Goal: Transaction & Acquisition: Purchase product/service

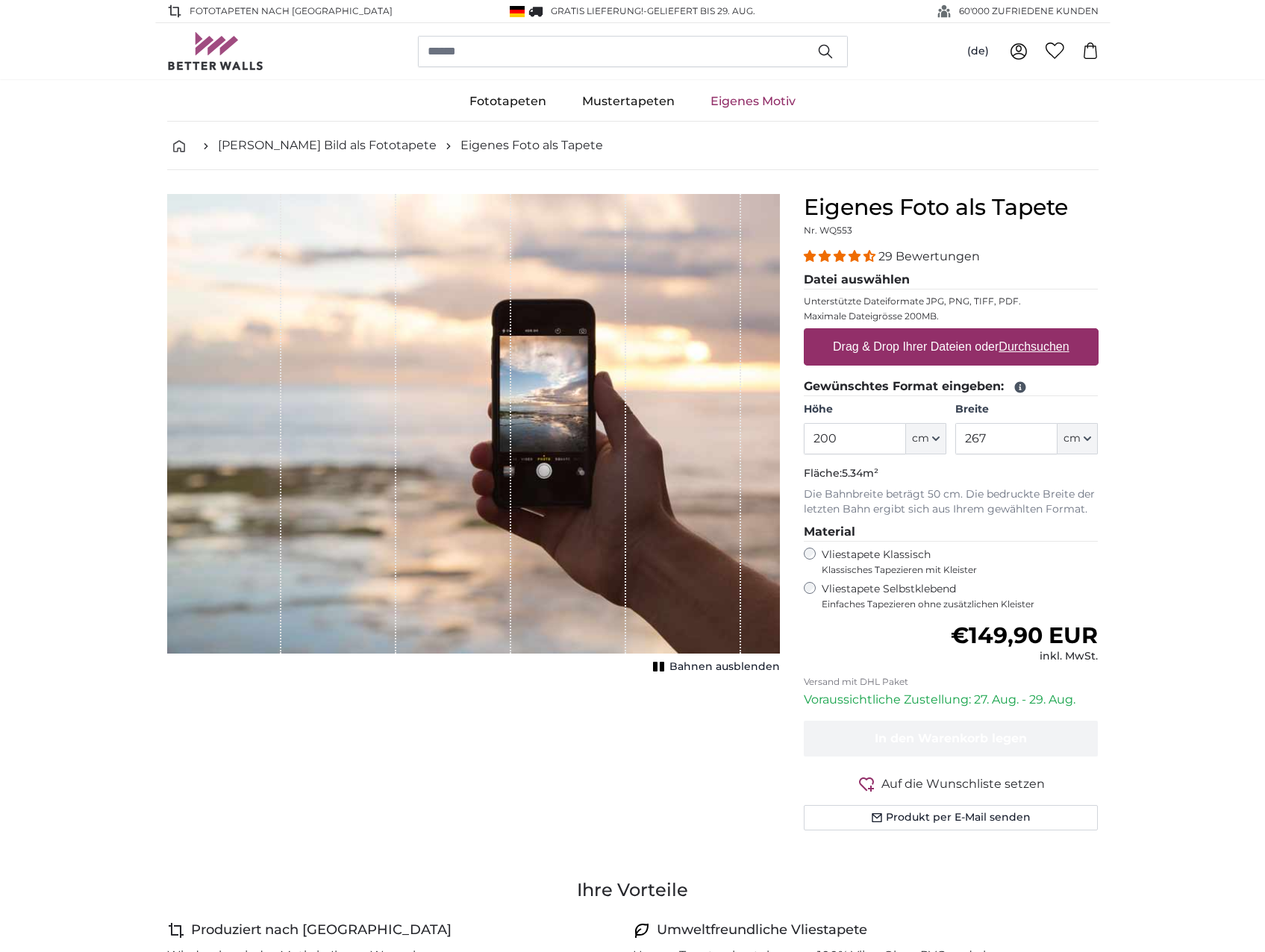
drag, startPoint x: 840, startPoint y: 443, endPoint x: 771, endPoint y: 441, distance: 69.0
click at [771, 441] on product-detail "Abbrechen Bild zuschneiden Bahnen ausblenden Eigenes Foto als Tapete Nr. WQ553 …" at bounding box center [632, 518] width 955 height 696
type input "300"
drag, startPoint x: 990, startPoint y: 437, endPoint x: 950, endPoint y: 438, distance: 40.0
click at [950, 438] on div "Höhe 300 ft cm Centimeter (cm) Inches (inch) Feet (ft. in.) Breite 267 ft cm Ce…" at bounding box center [951, 428] width 295 height 52
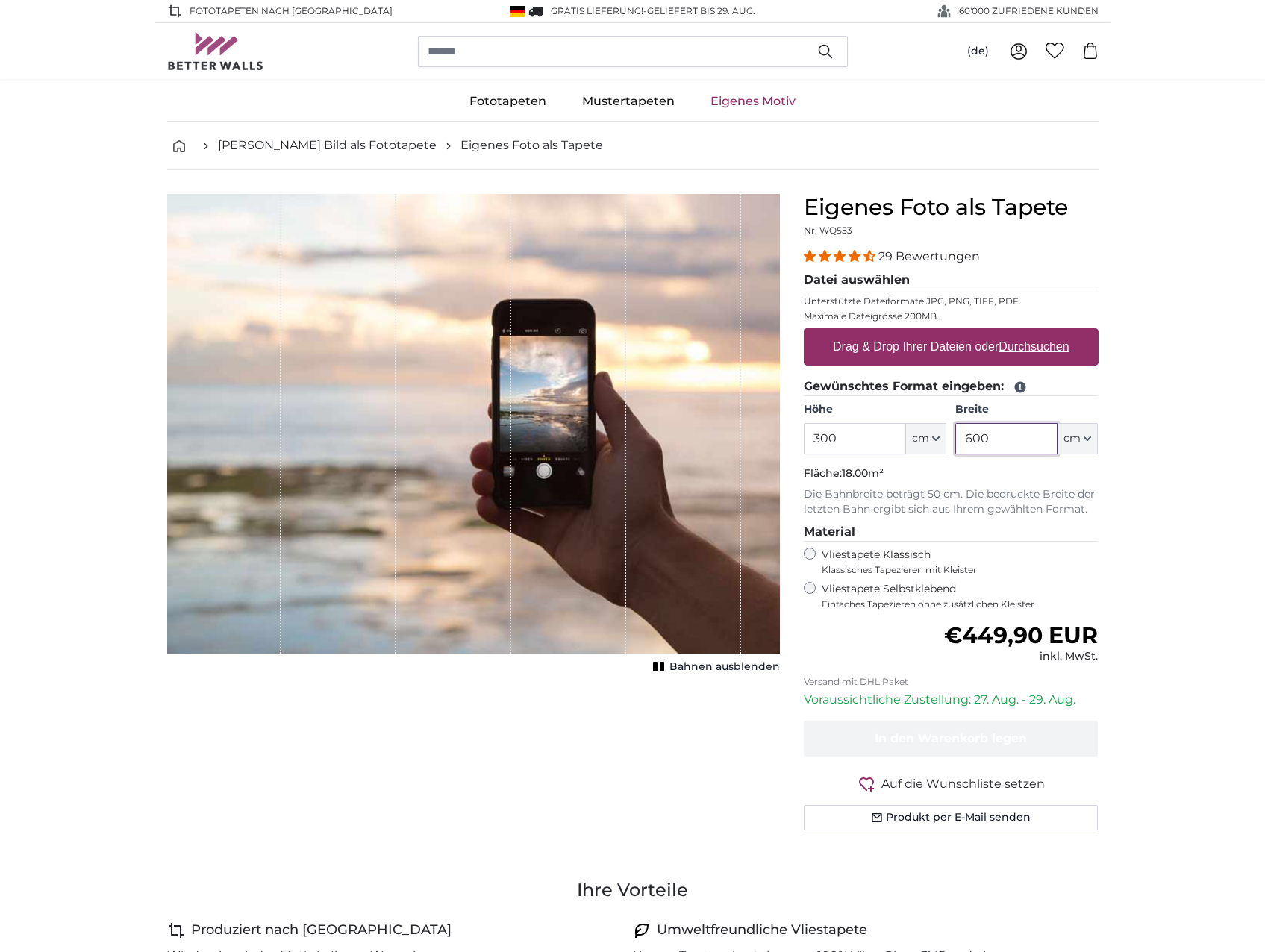
type input "600"
click at [1027, 347] on u "Durchsuchen" at bounding box center [1033, 346] width 70 height 13
click at [1027, 333] on input "Drag & Drop Ihrer Dateien oder Durchsuchen" at bounding box center [951, 331] width 295 height 5
type input "**********"
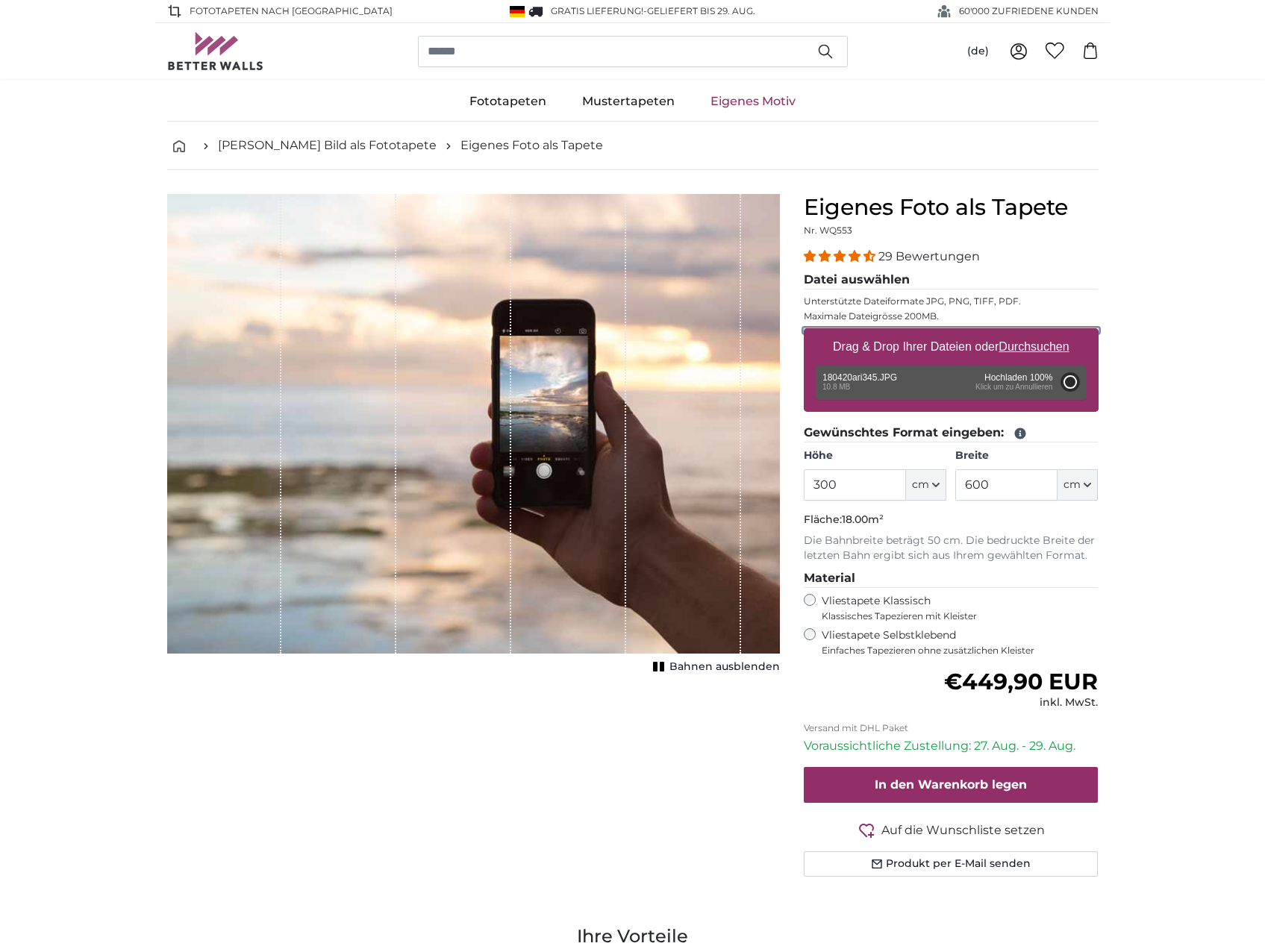
type input "200"
type input "300"
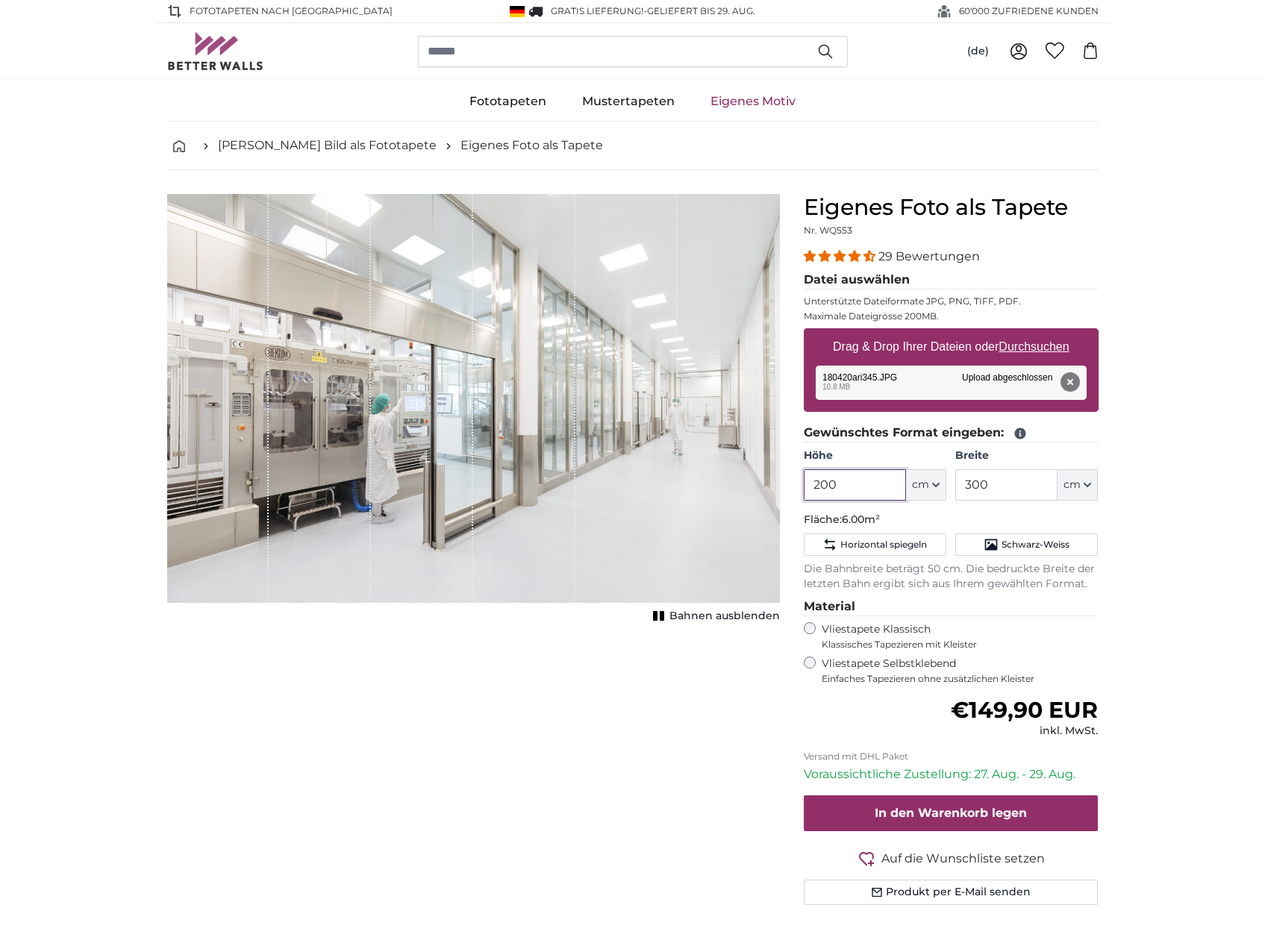
click at [864, 484] on input "200" at bounding box center [854, 485] width 102 height 32
type input "2"
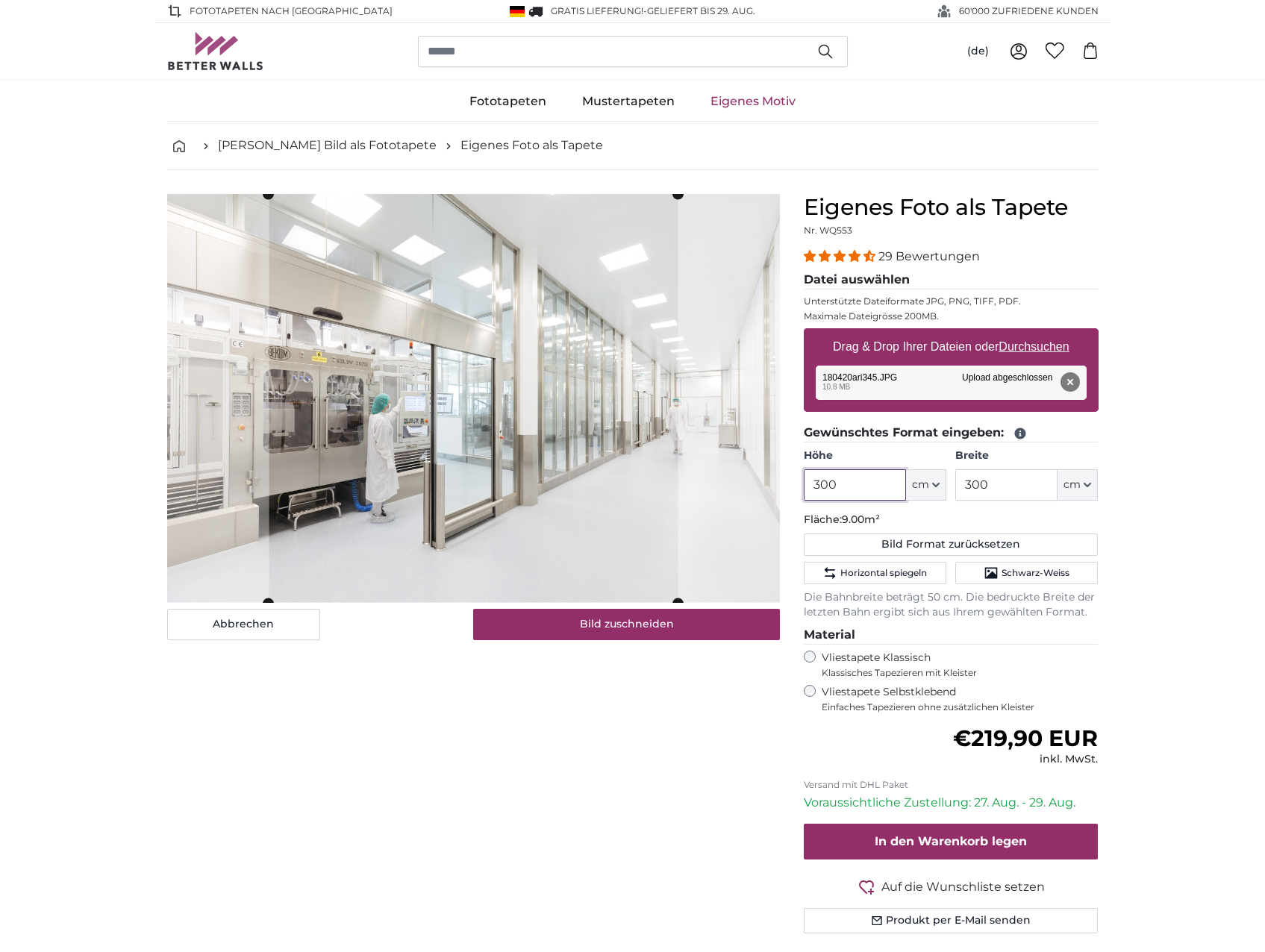
type input "300"
drag, startPoint x: 997, startPoint y: 486, endPoint x: 941, endPoint y: 484, distance: 56.0
click at [942, 485] on div "Höhe 300 ft cm Centimeter (cm) Inches (inch) Feet (ft. in.) Breite 300 ft cm Ce…" at bounding box center [951, 474] width 295 height 52
type input "600"
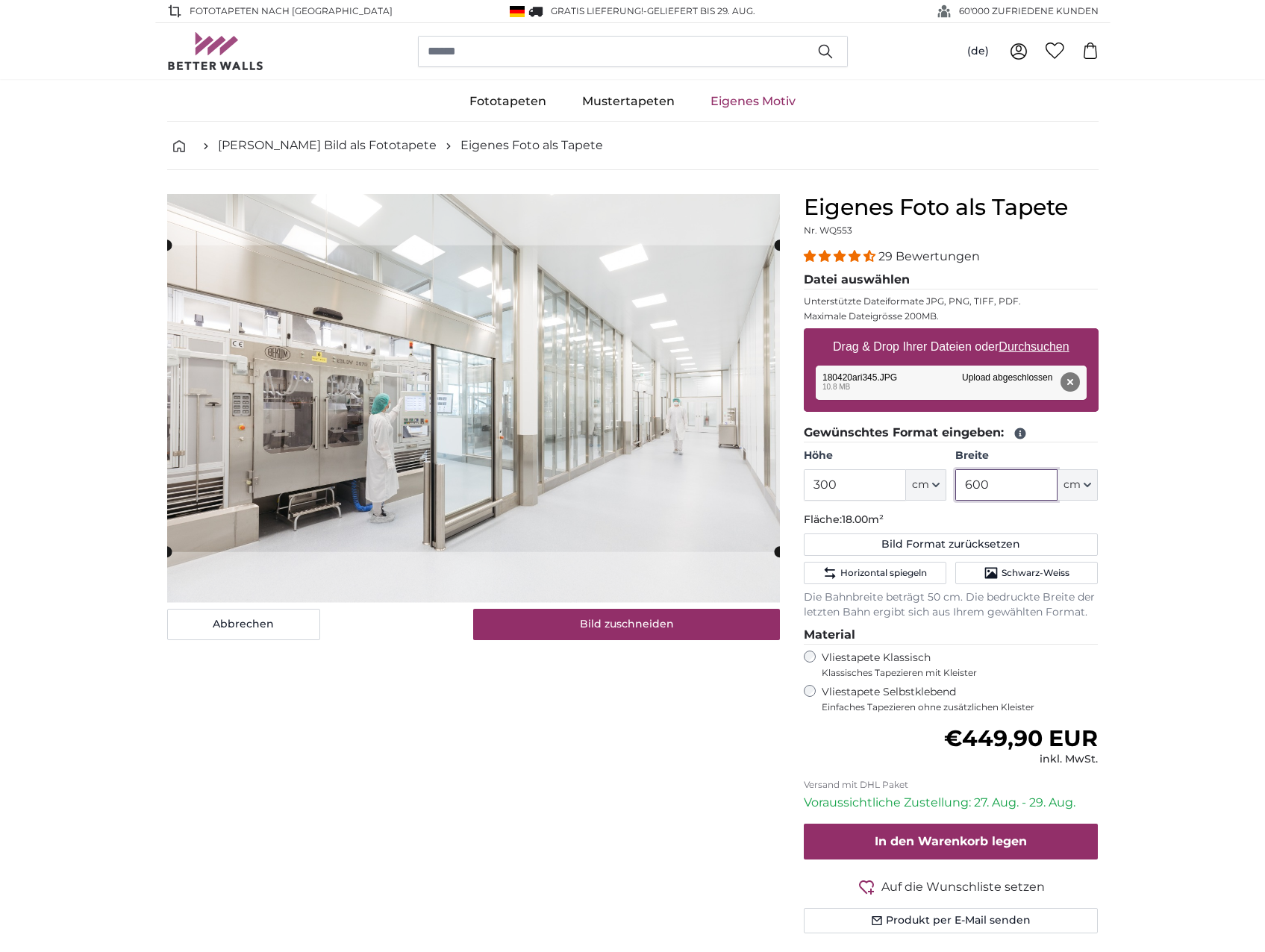
type input "600"
click at [1027, 572] on span "Schwarz-Weiss" at bounding box center [1035, 573] width 68 height 12
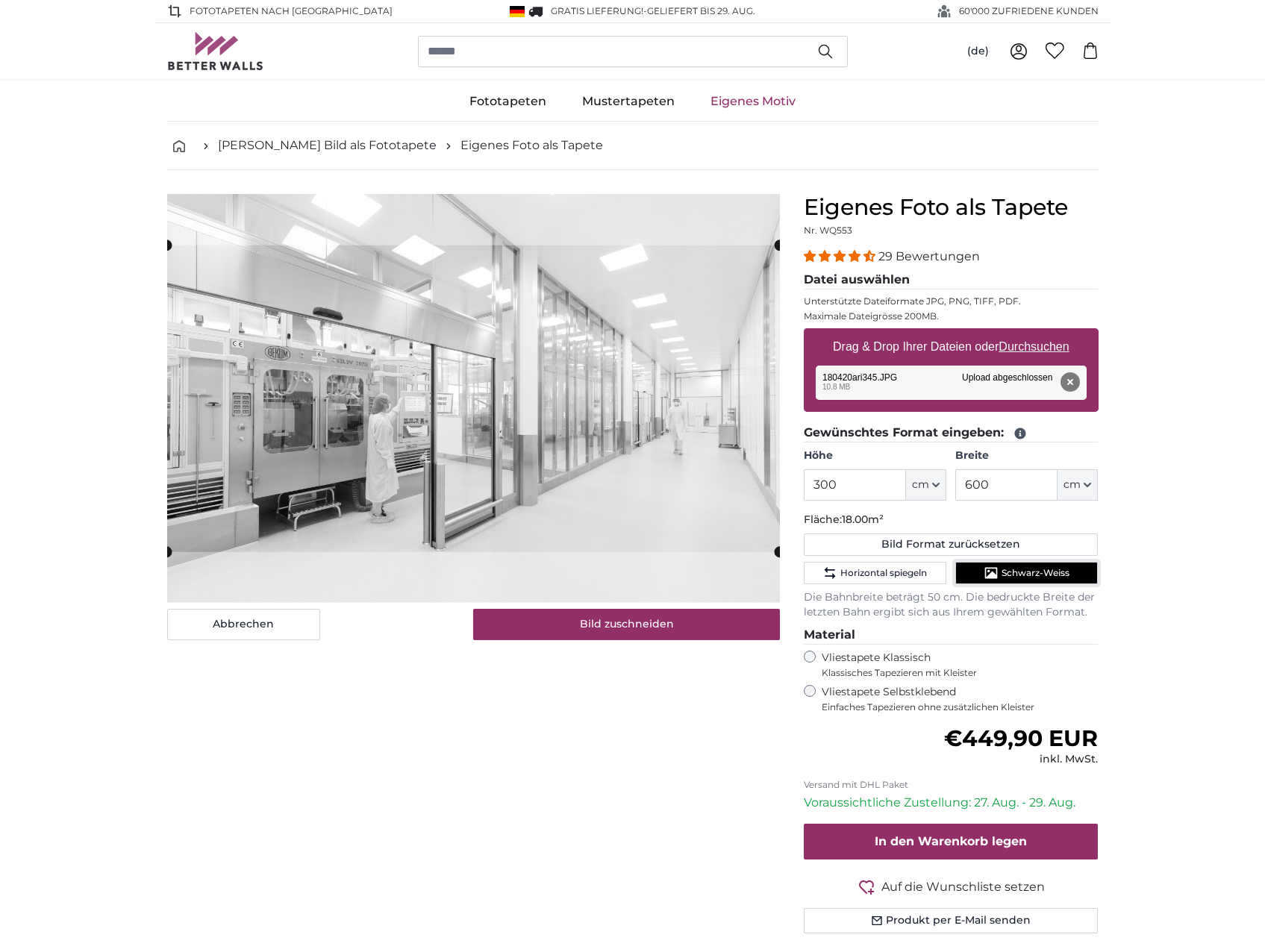
click at [1027, 572] on span "Schwarz-Weiss" at bounding box center [1035, 573] width 68 height 12
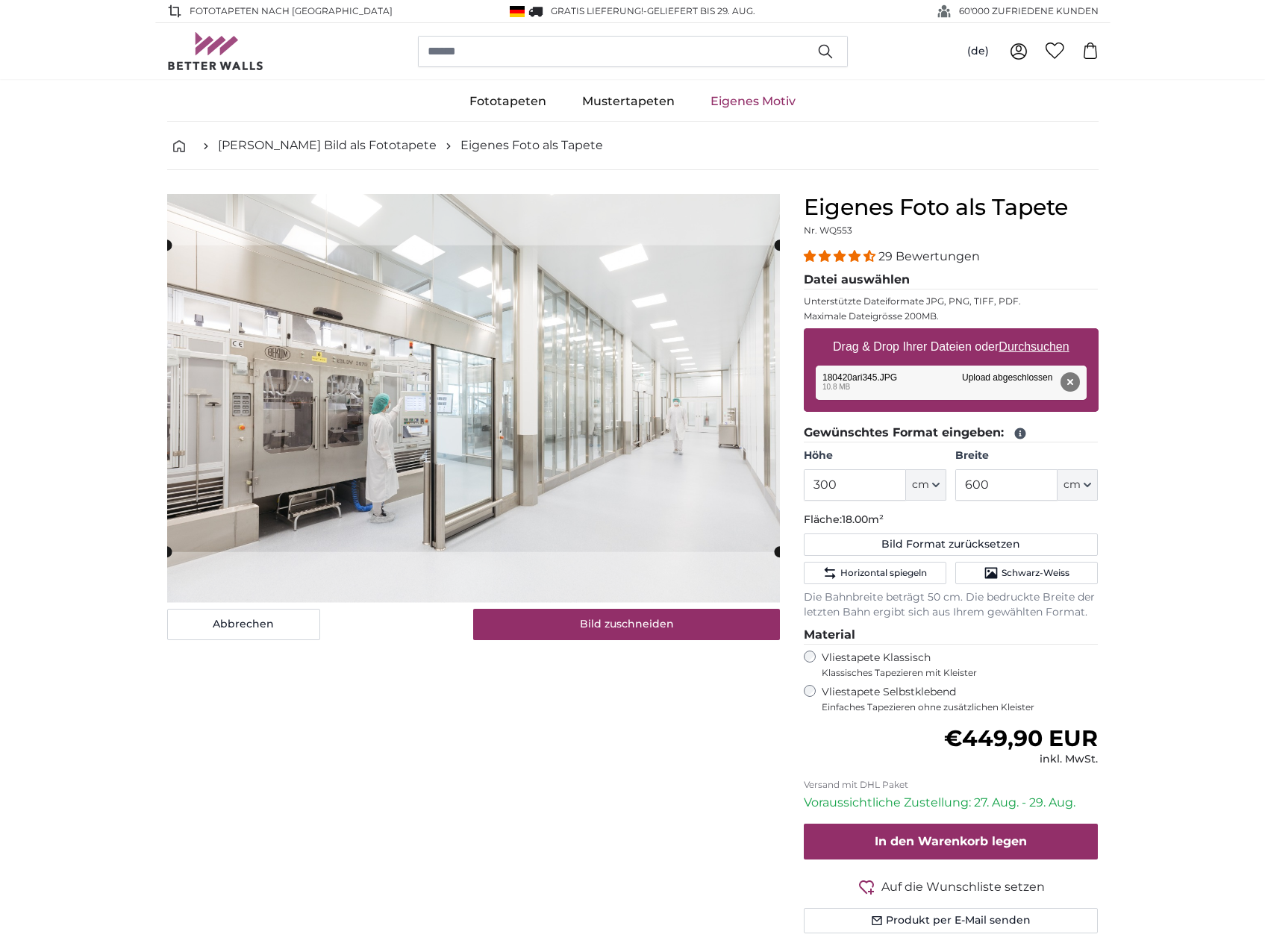
click at [972, 542] on button "Bild Format zurücksetzen" at bounding box center [951, 544] width 295 height 23
type input "200"
type input "300"
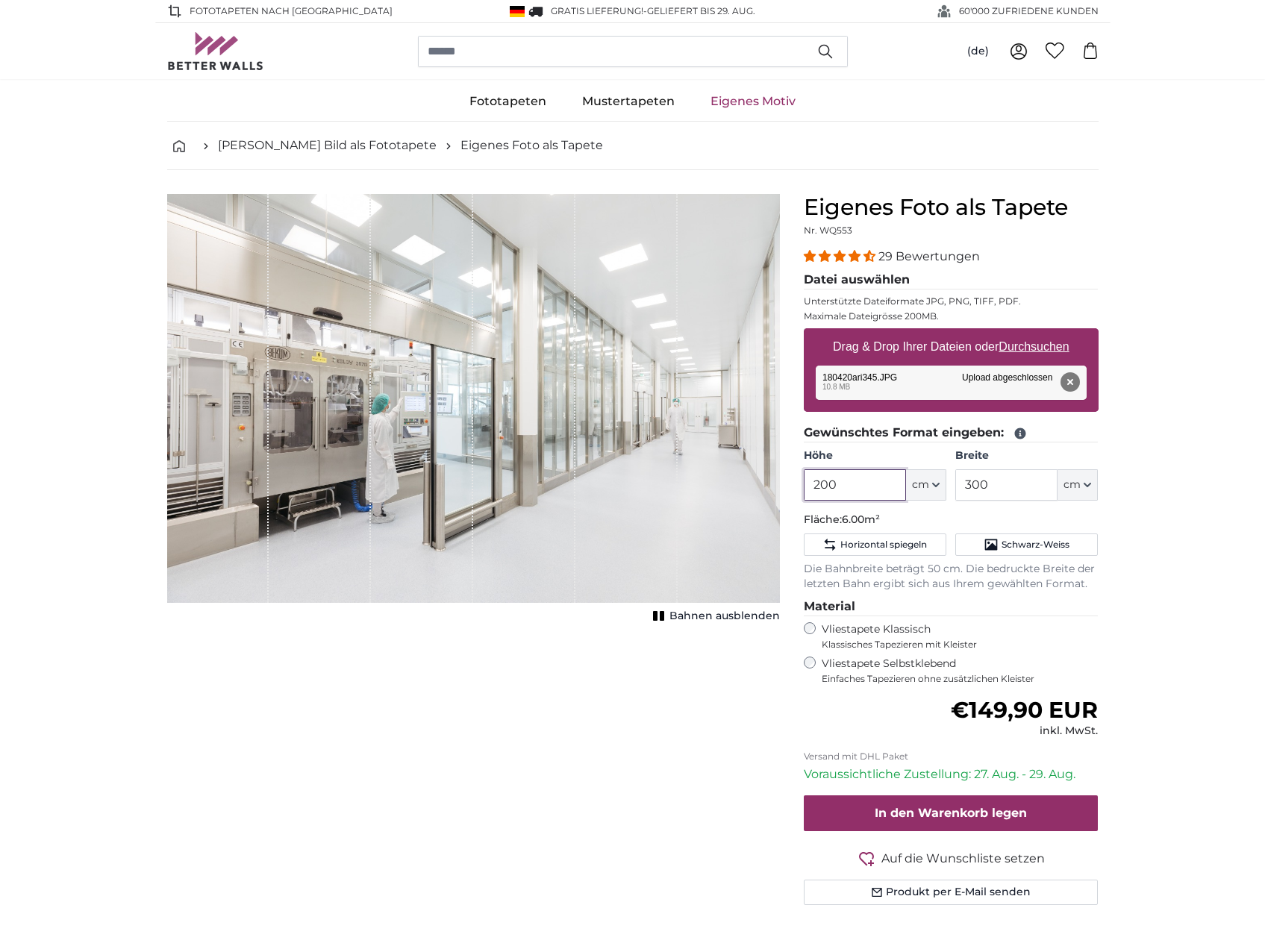
drag, startPoint x: 853, startPoint y: 484, endPoint x: 735, endPoint y: 472, distance: 118.6
click at [784, 483] on product-detail "Abbrechen Bild zuschneiden Bahnen ausblenden Eigenes Foto als Tapete Nr. WQ553 …" at bounding box center [632, 555] width 955 height 771
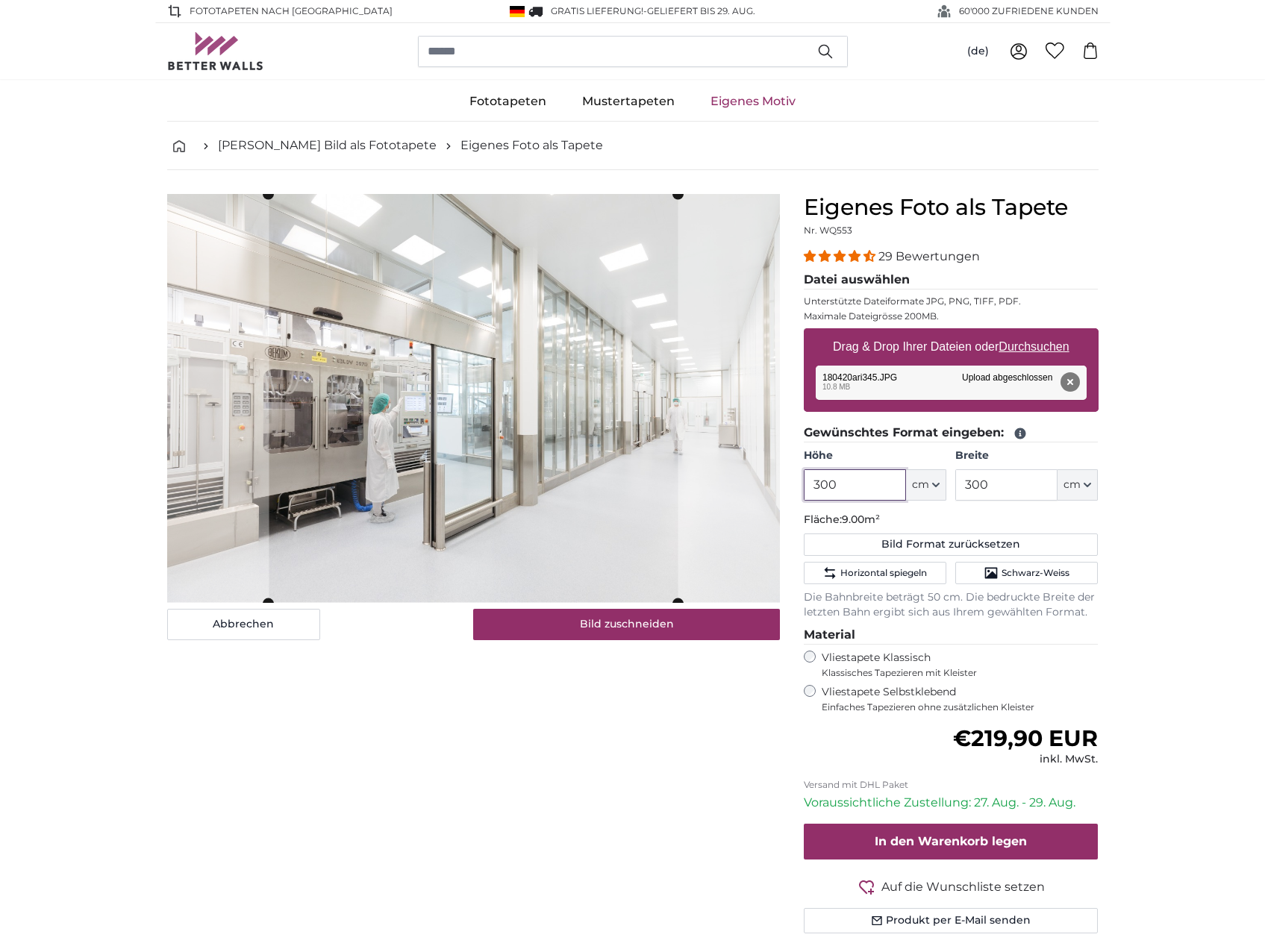
type input "300"
click at [999, 482] on input "300" at bounding box center [1006, 485] width 102 height 32
drag, startPoint x: 999, startPoint y: 483, endPoint x: 936, endPoint y: 483, distance: 63.0
click at [936, 483] on div "Höhe 300 ft cm Centimeter (cm) Inches (inch) Feet (ft. in.) Breite 300 ft cm Ce…" at bounding box center [951, 474] width 295 height 52
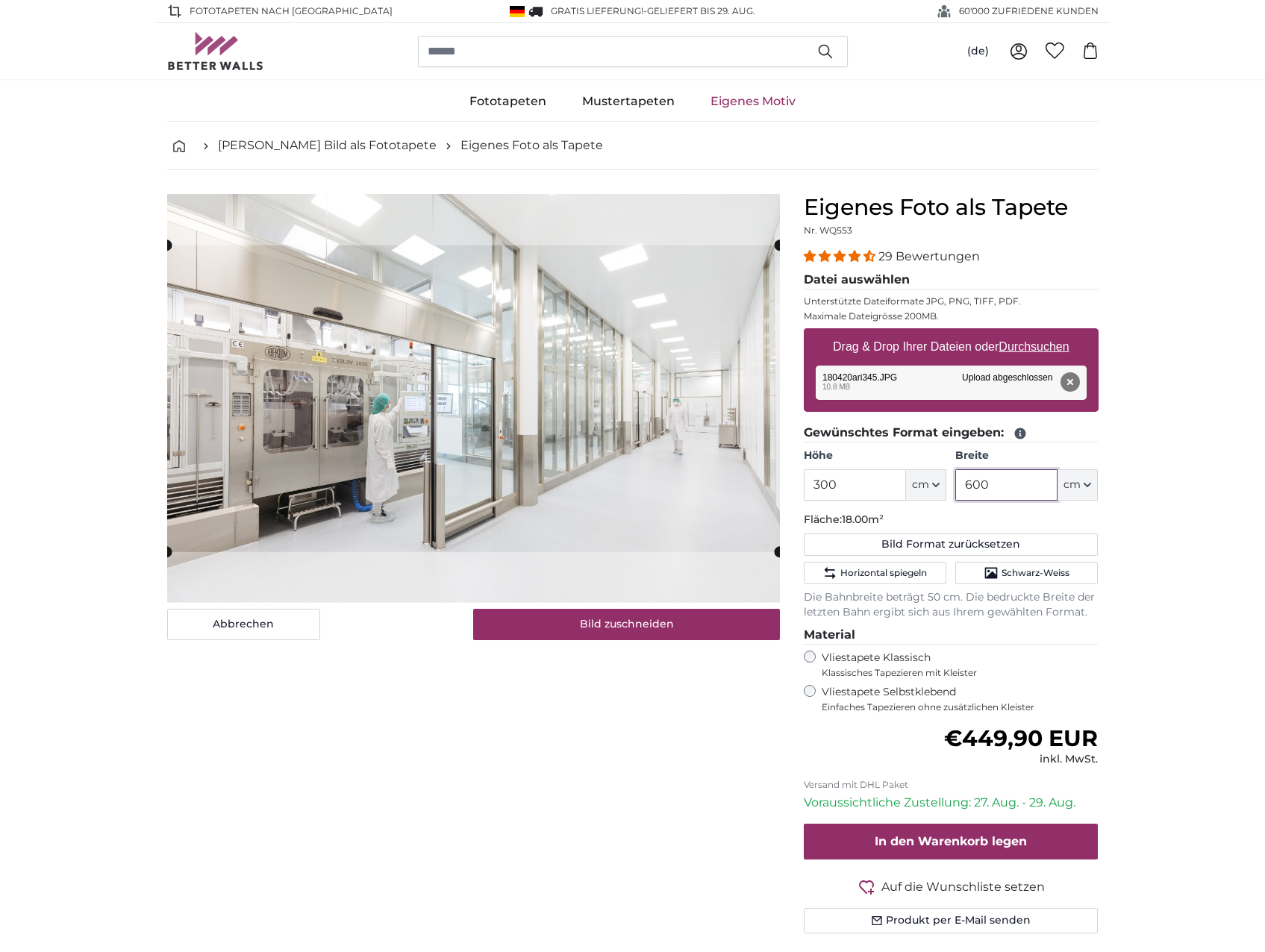
type input "600"
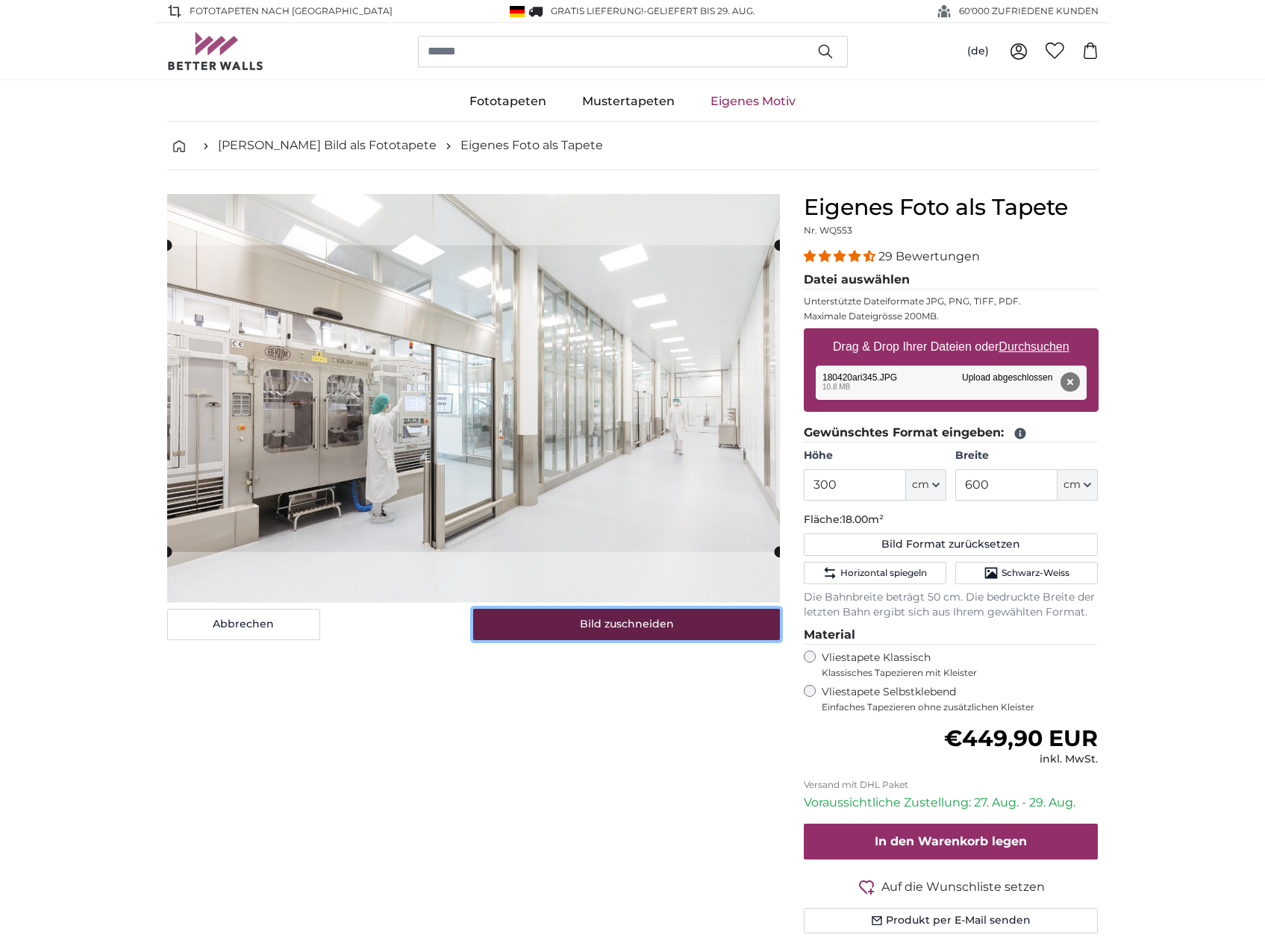
click at [672, 628] on button "Bild zuschneiden" at bounding box center [627, 624] width 307 height 32
